Goal: Information Seeking & Learning: Learn about a topic

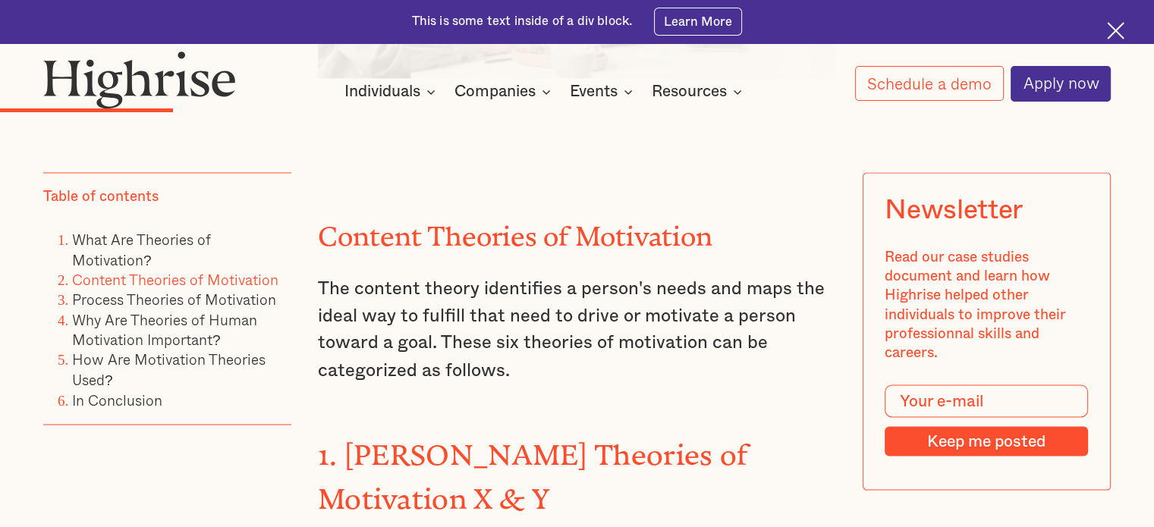
scroll to position [2519, 0]
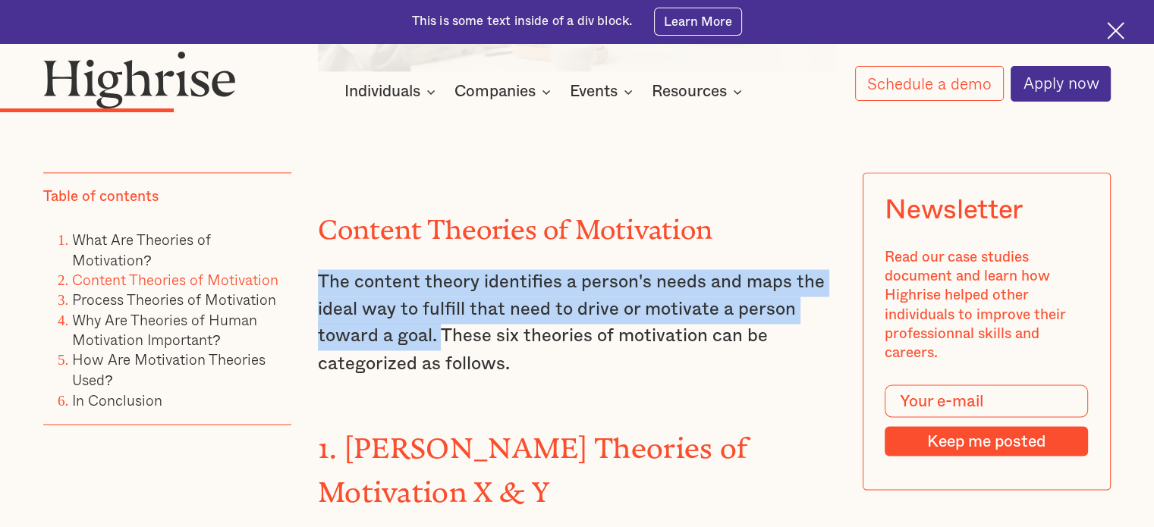
drag, startPoint x: 315, startPoint y: 260, endPoint x: 440, endPoint y: 316, distance: 137.2
click at [440, 316] on p "The content theory identifies a person's needs and maps the ideal way to fulfil…" at bounding box center [577, 323] width 518 height 109
copy p "The content theory identifies a person's needs and maps the ideal way to fulfil…"
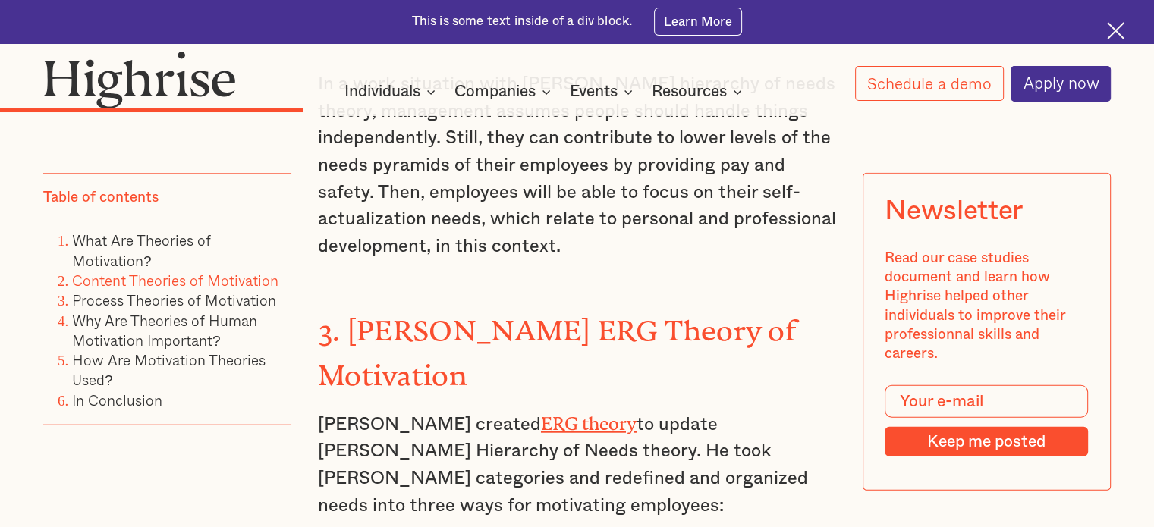
scroll to position [3700, 0]
drag, startPoint x: 317, startPoint y: 291, endPoint x: 527, endPoint y: 294, distance: 210.2
click at [527, 407] on p "[PERSON_NAME] created ERG theory to update [PERSON_NAME] Hierarchy of Needs the…" at bounding box center [577, 463] width 518 height 113
click at [546, 407] on p "[PERSON_NAME] created ERG theory to update [PERSON_NAME] Hierarchy of Needs the…" at bounding box center [577, 463] width 518 height 113
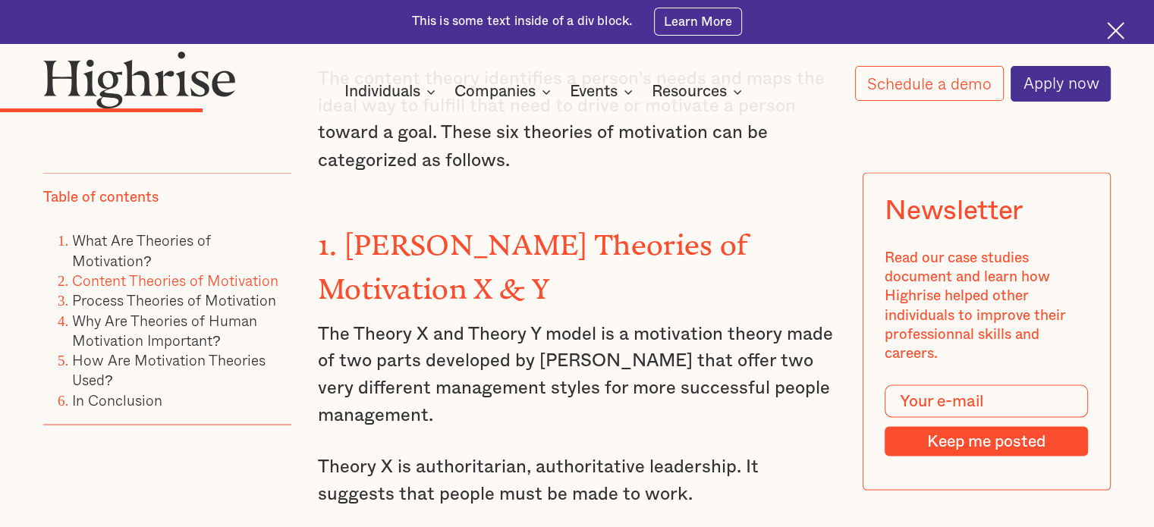
scroll to position [2721, 0]
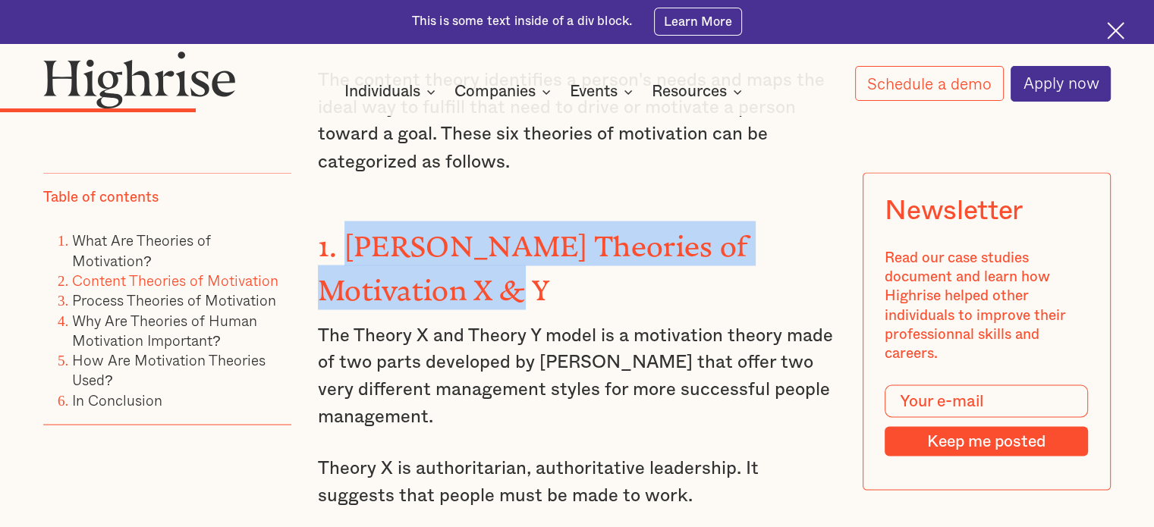
drag, startPoint x: 347, startPoint y: 216, endPoint x: 402, endPoint y: 253, distance: 66.3
click at [402, 253] on h3 "1. [PERSON_NAME] Theories of Motivation X & Y" at bounding box center [577, 265] width 518 height 89
copy strong "[PERSON_NAME] Theories of Motivation X & Y"
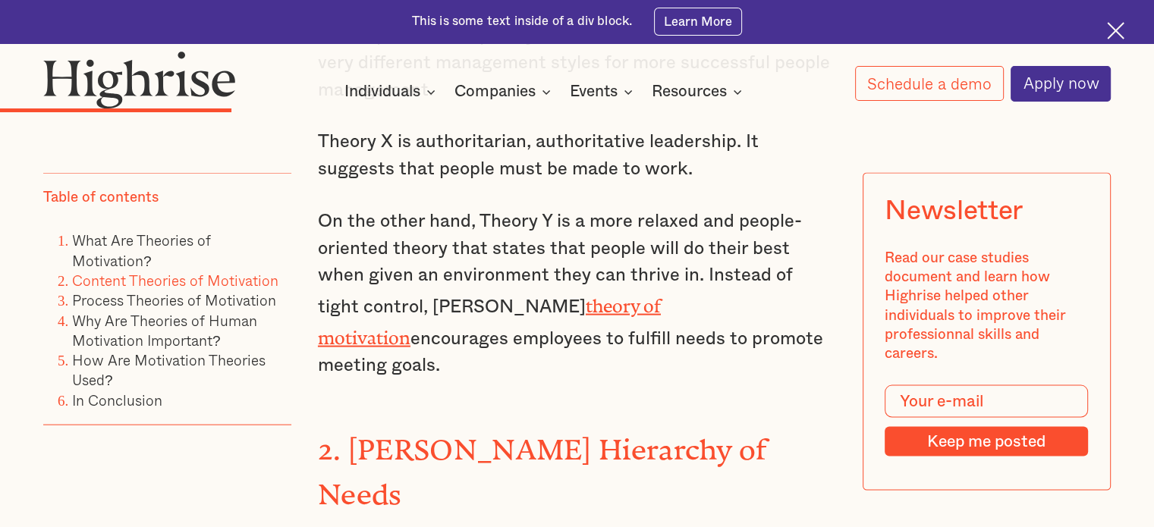
scroll to position [3050, 0]
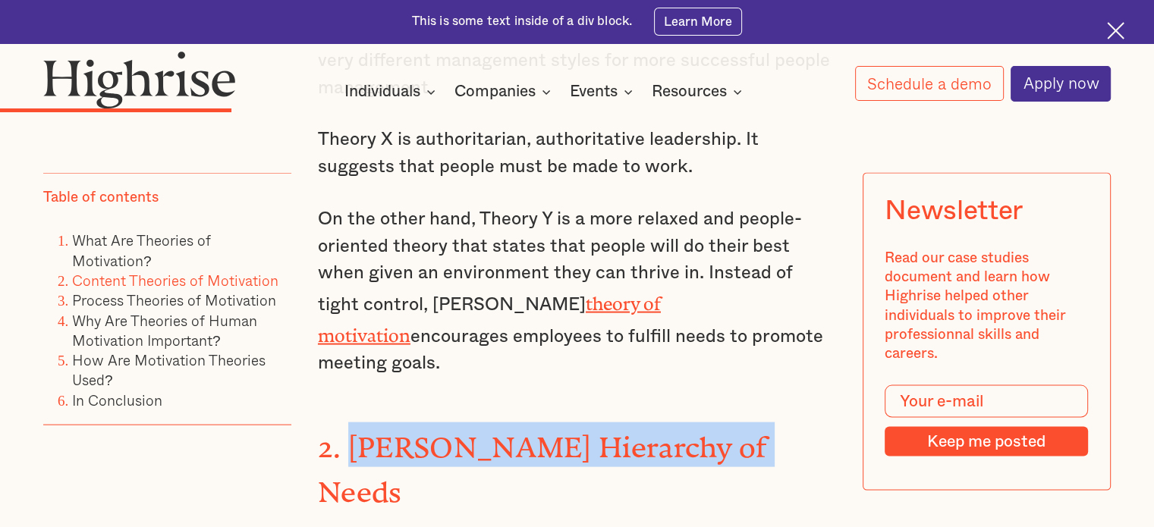
drag, startPoint x: 350, startPoint y: 382, endPoint x: 741, endPoint y: 370, distance: 391.7
click at [741, 431] on strong "2. [PERSON_NAME] Hierarchy of Needs" at bounding box center [543, 462] width 450 height 63
copy strong "[PERSON_NAME] Hierarchy of Needs"
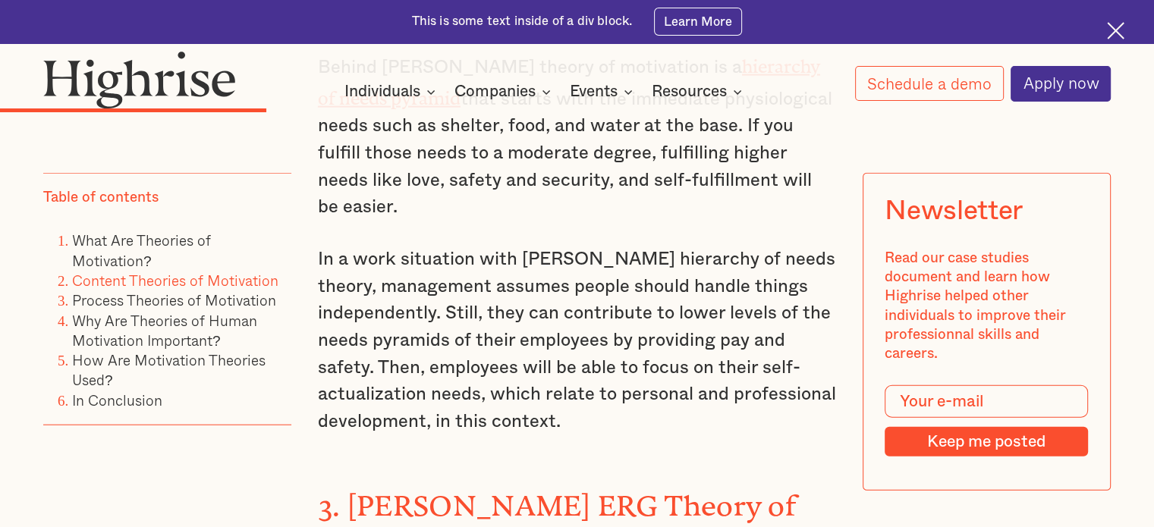
scroll to position [3524, 0]
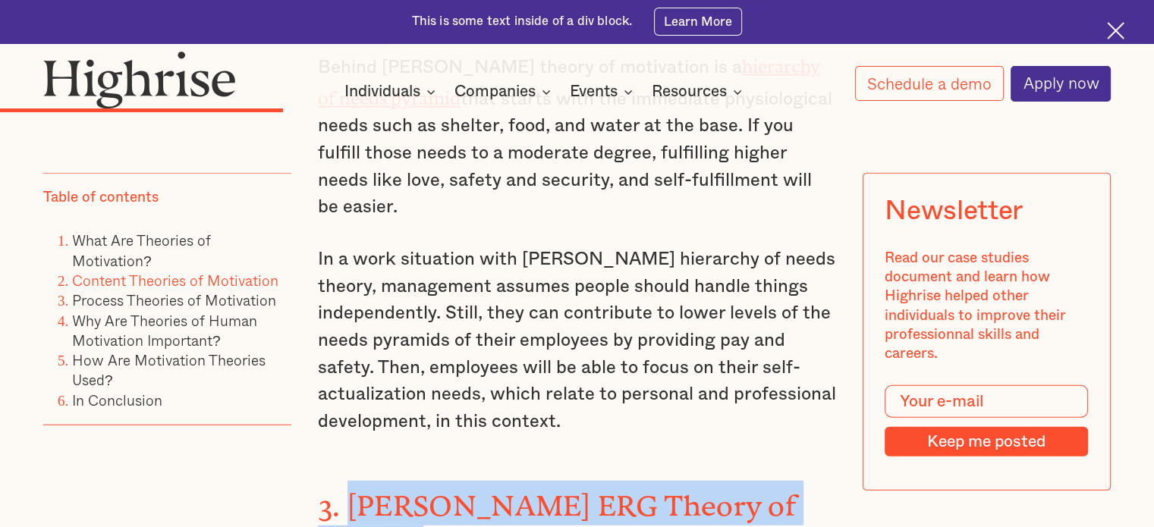
drag, startPoint x: 345, startPoint y: 353, endPoint x: 485, endPoint y: 409, distance: 151.2
click at [485, 481] on h3 "3. [PERSON_NAME] ERG Theory of Motivation" at bounding box center [577, 525] width 518 height 89
copy strong "[PERSON_NAME] ERG Theory of Motivation"
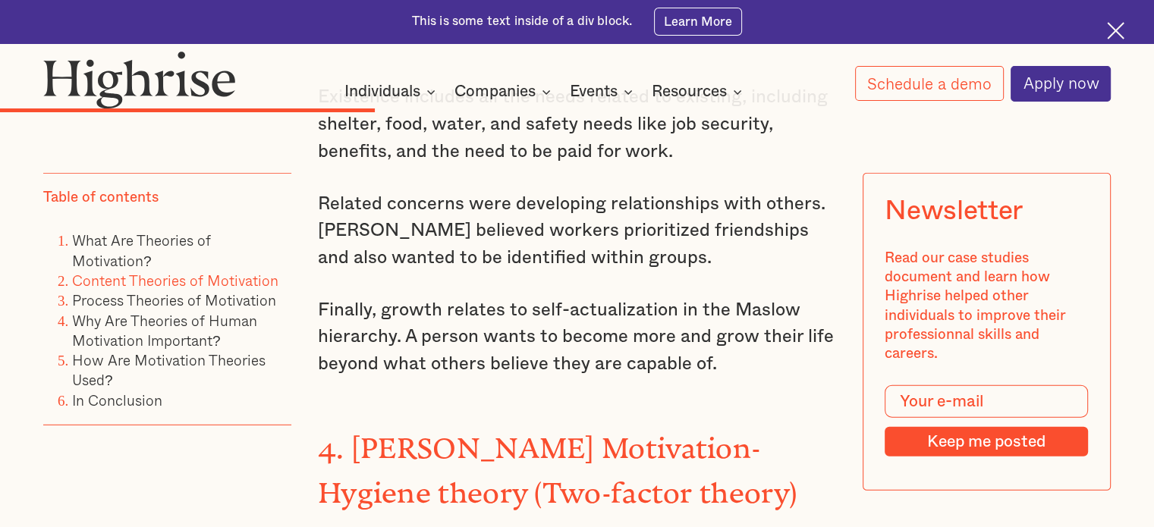
scroll to position [4312, 0]
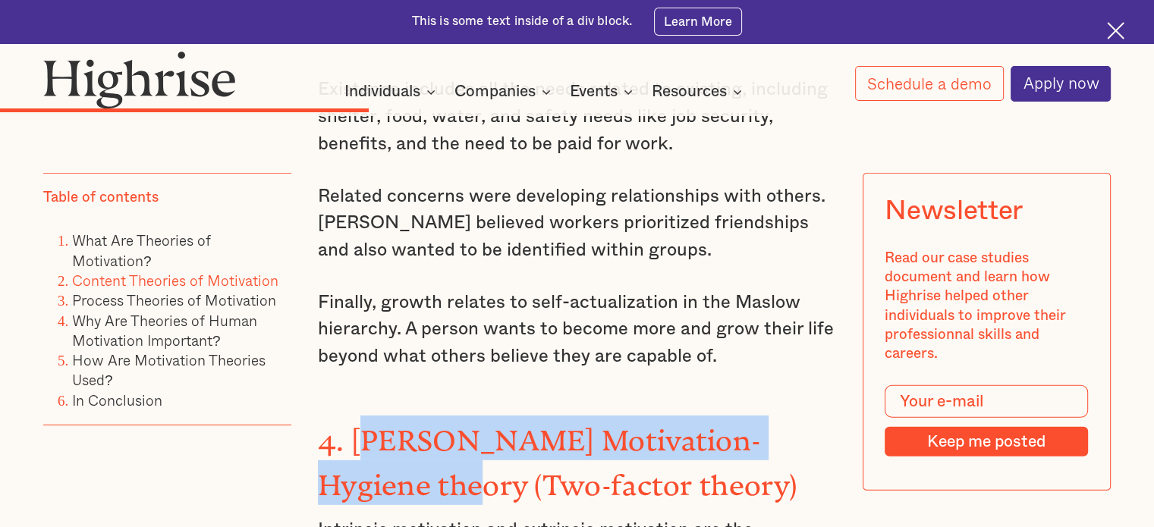
drag, startPoint x: 360, startPoint y: 277, endPoint x: 401, endPoint y: 322, distance: 60.2
click at [401, 424] on strong "4. [PERSON_NAME] Motivation-Hygiene theory (Two-factor theory)" at bounding box center [557, 455] width 479 height 63
copy strong "[PERSON_NAME]'s Motivation-Hygiene theory"
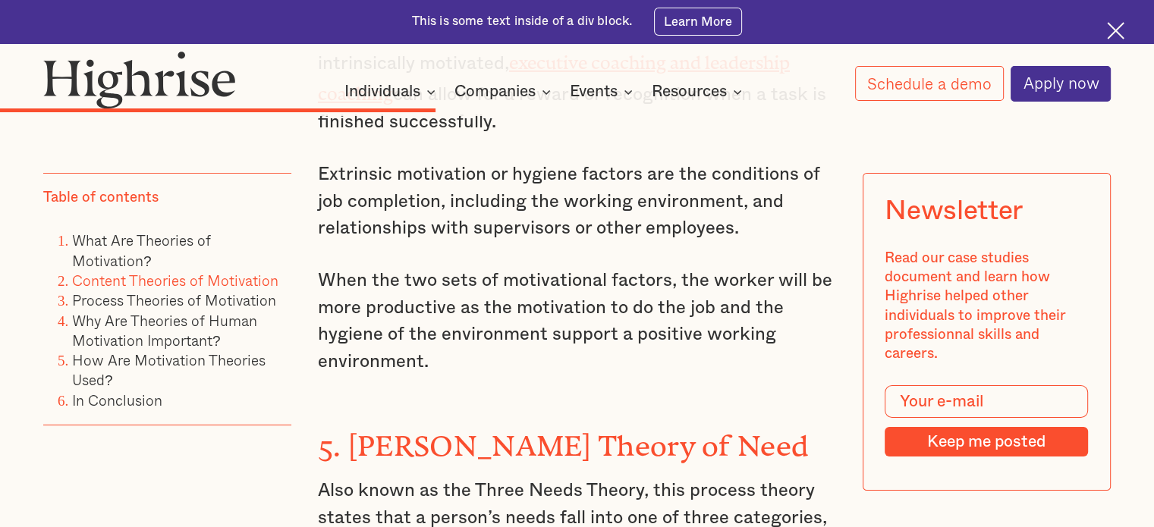
scroll to position [4913, 0]
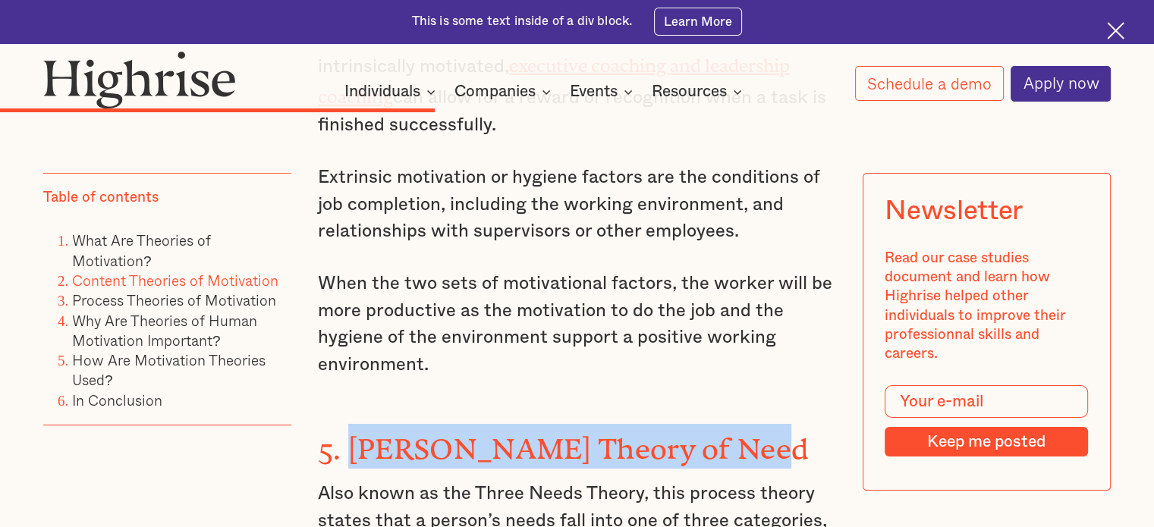
drag, startPoint x: 355, startPoint y: 273, endPoint x: 735, endPoint y: 285, distance: 379.6
click at [735, 433] on strong "5. [PERSON_NAME] Theory of Need" at bounding box center [563, 442] width 490 height 18
copy strong "[PERSON_NAME] Theory of Need"
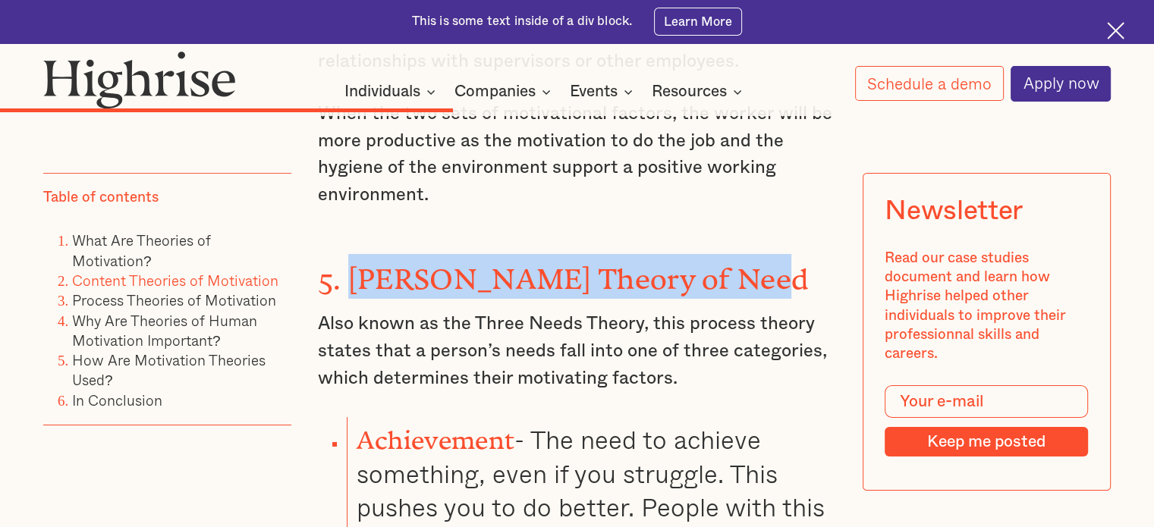
scroll to position [5086, 0]
